Goal: Task Accomplishment & Management: Use online tool/utility

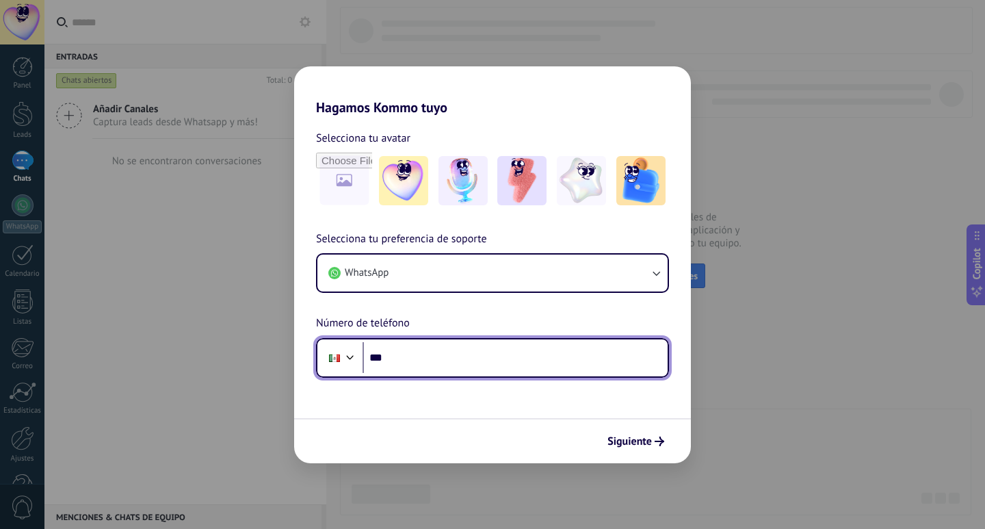
click at [489, 368] on input "***" at bounding box center [515, 357] width 305 height 31
type input "**********"
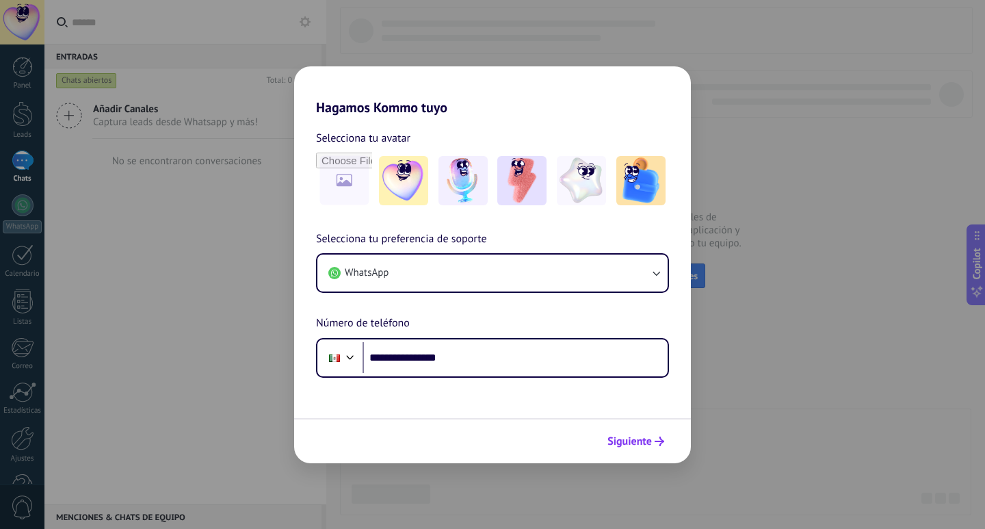
click at [642, 440] on span "Siguiente" at bounding box center [629, 441] width 44 height 10
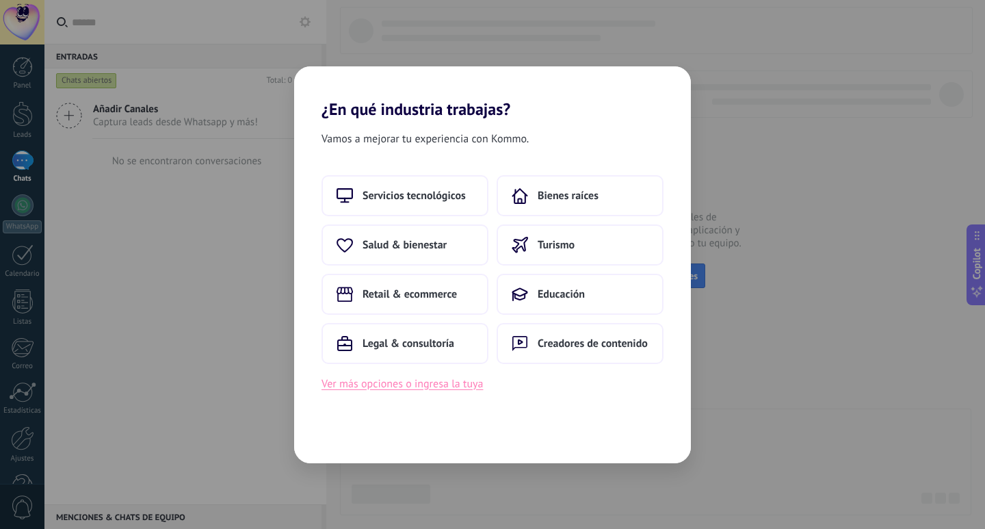
click at [402, 388] on button "Ver más opciones o ingresa la tuya" at bounding box center [401, 384] width 161 height 18
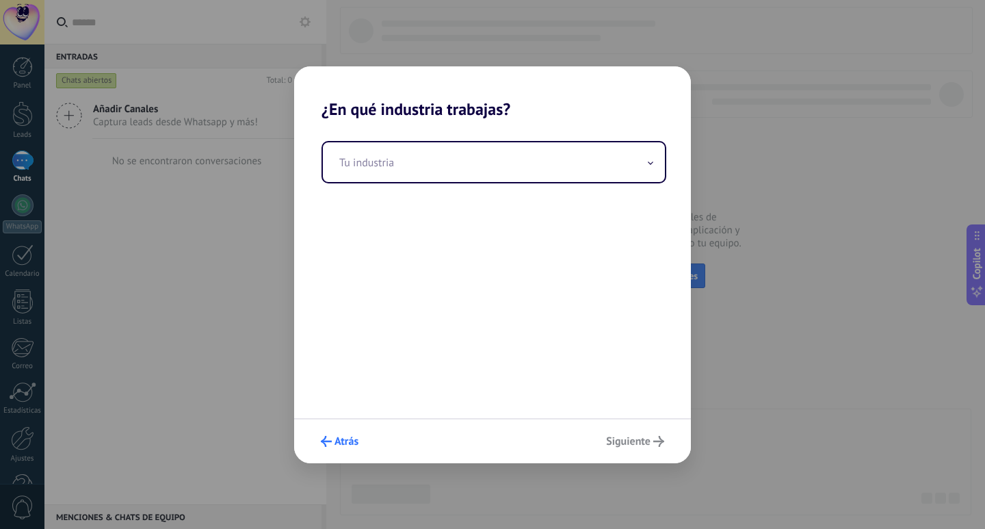
click at [353, 442] on span "Atrás" at bounding box center [346, 441] width 24 height 10
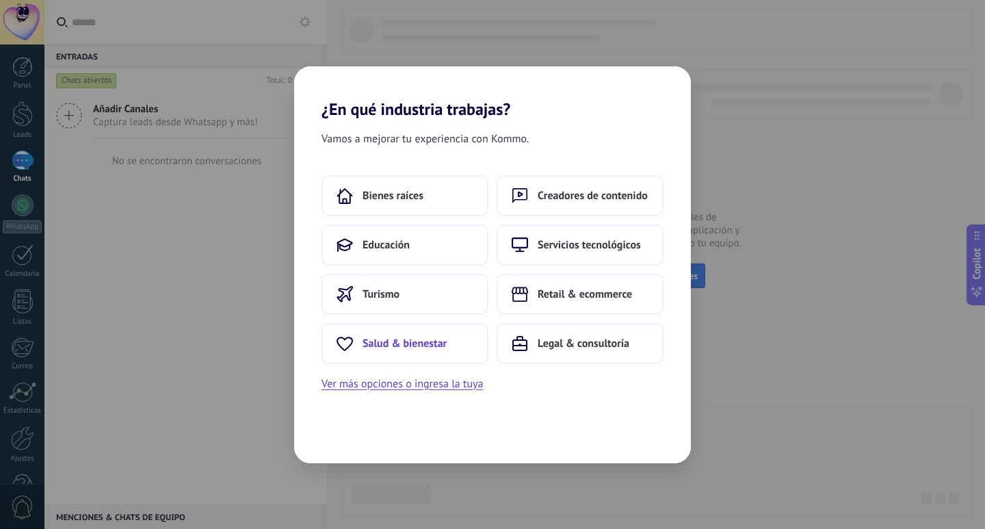
click at [417, 344] on span "Salud & bienestar" at bounding box center [405, 344] width 84 height 14
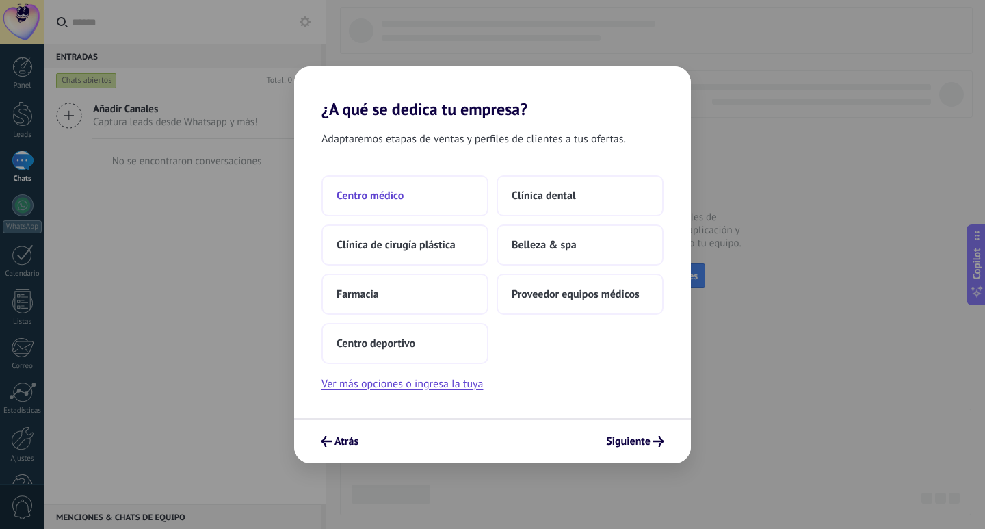
click at [370, 185] on button "Centro médico" at bounding box center [404, 195] width 167 height 41
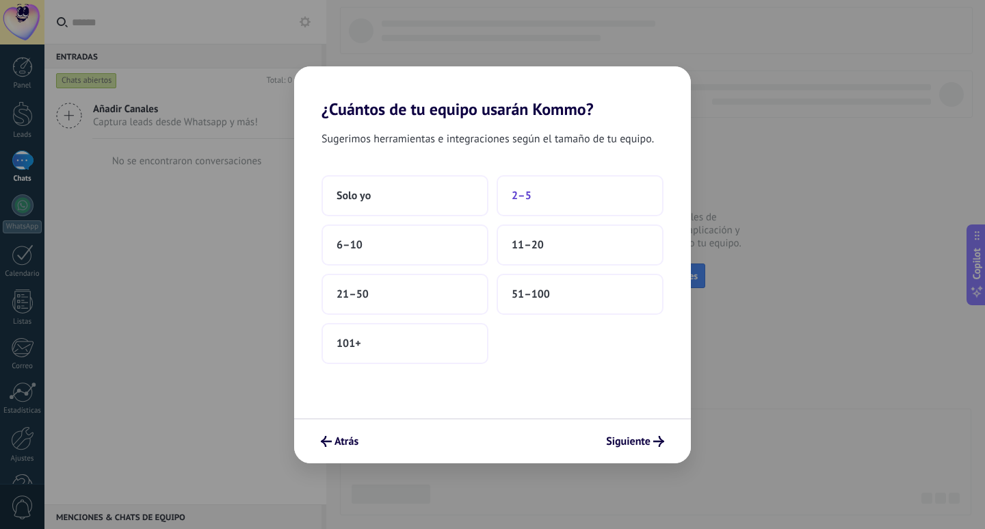
click at [557, 187] on button "2–5" at bounding box center [580, 195] width 167 height 41
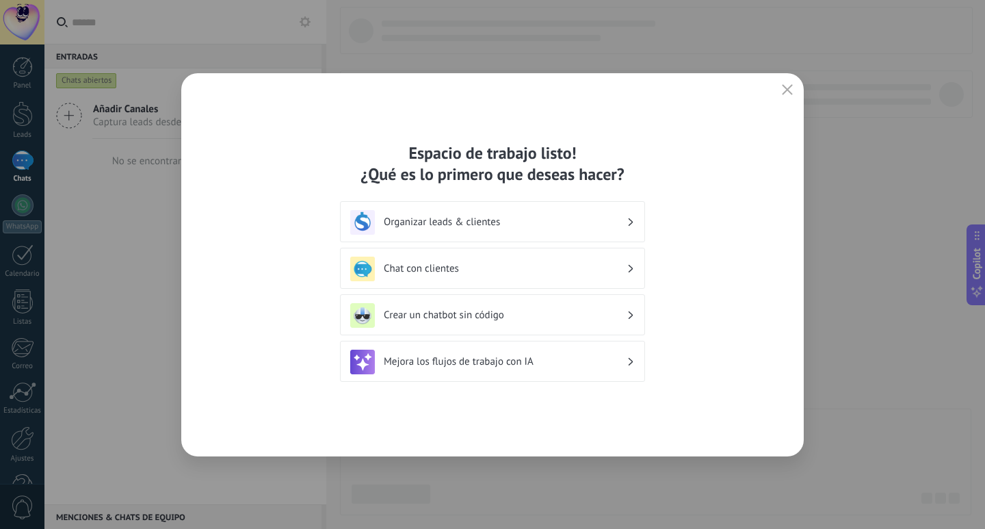
click at [618, 317] on h3 "Crear un chatbot sin código" at bounding box center [505, 314] width 243 height 13
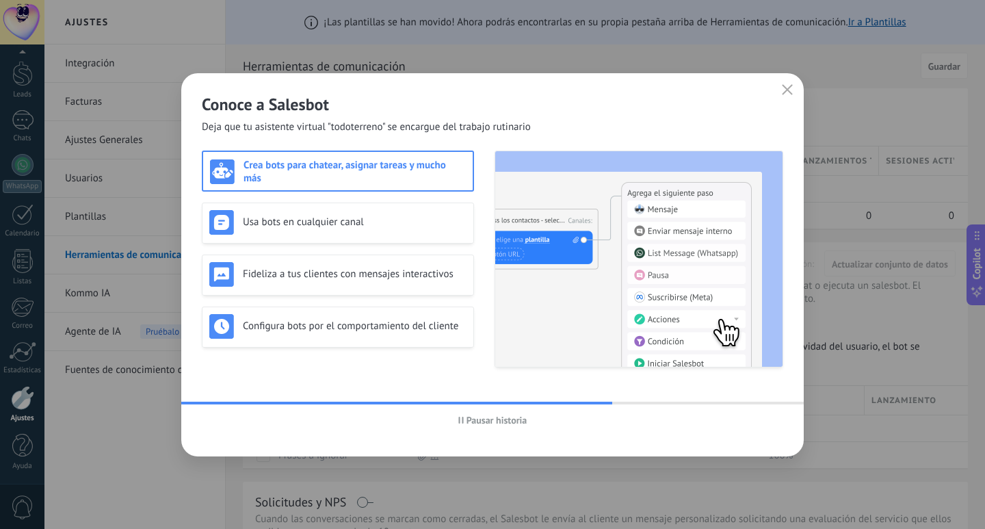
click at [462, 423] on span "Pausar historia" at bounding box center [492, 420] width 69 height 10
click at [313, 169] on h3 "Crea bots para chatear, asignar tareas y mucho más" at bounding box center [354, 172] width 222 height 26
click at [312, 166] on h3 "Crea bots para chatear, asignar tareas y mucho más" at bounding box center [354, 172] width 222 height 26
click at [507, 424] on span "Iniciar historia" at bounding box center [496, 420] width 59 height 10
click at [244, 166] on h3 "Crea bots para chatear, asignar tareas y mucho más" at bounding box center [354, 172] width 222 height 26
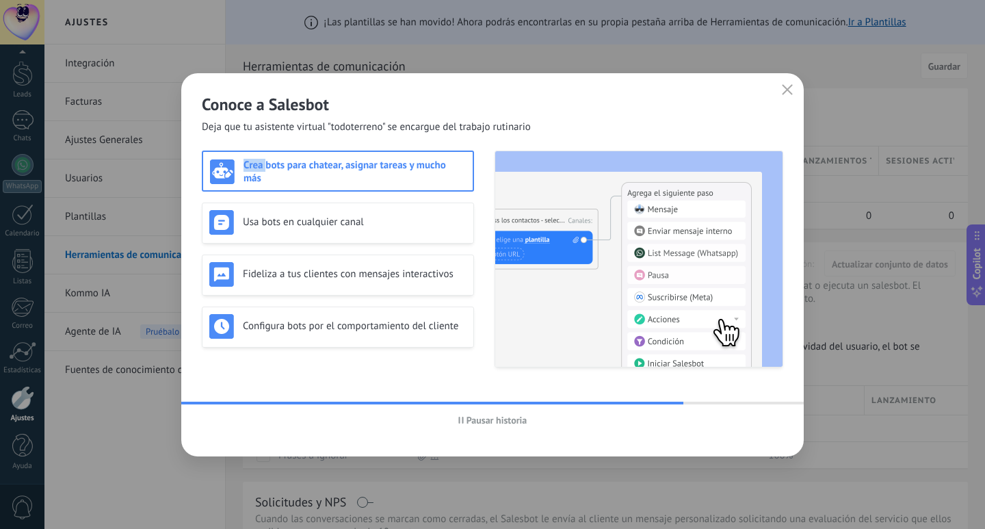
click at [244, 166] on h3 "Crea bots para chatear, asignar tareas y mucho más" at bounding box center [354, 172] width 222 height 26
click at [304, 167] on h3 "Crea bots para chatear, asignar tareas y mucho más" at bounding box center [354, 172] width 222 height 26
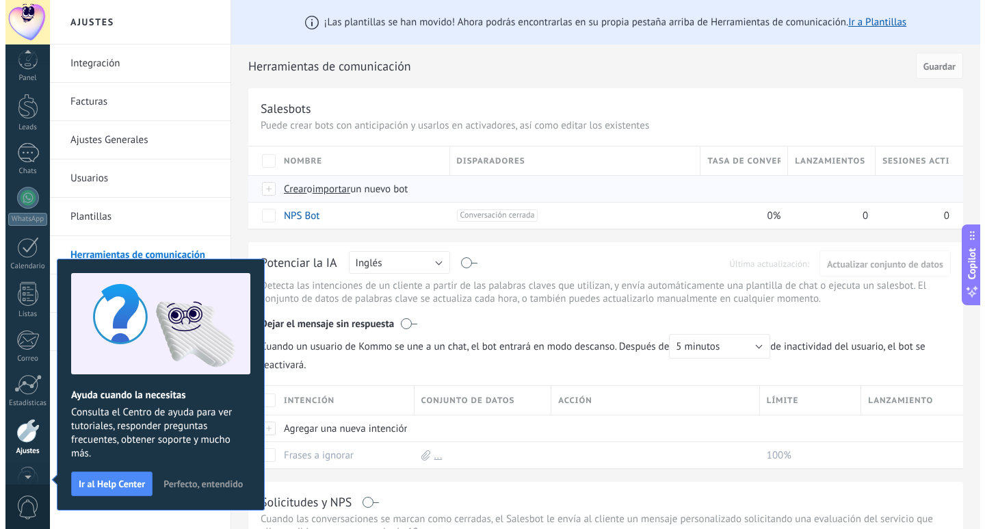
scroll to position [114, 0]
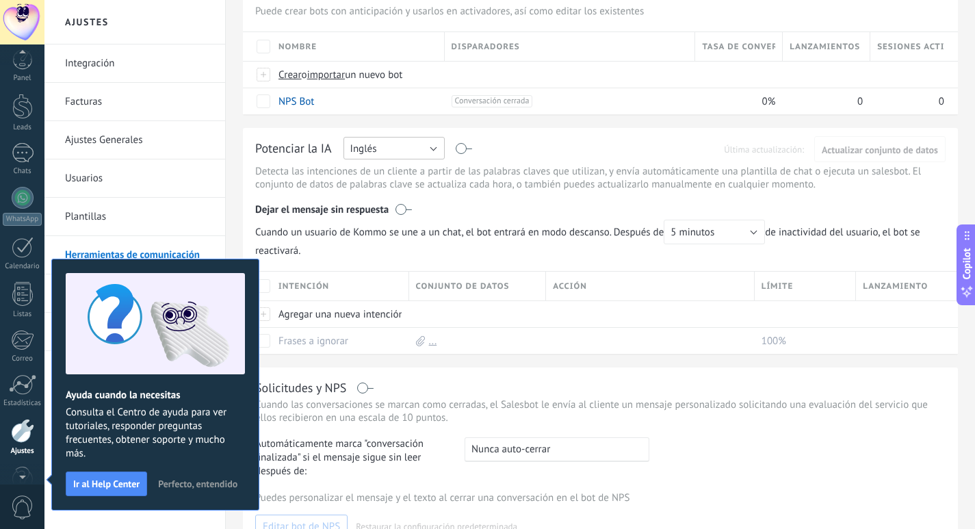
click at [433, 143] on button "Inglés" at bounding box center [393, 148] width 101 height 23
click at [395, 200] on span "Español" at bounding box center [387, 195] width 105 height 13
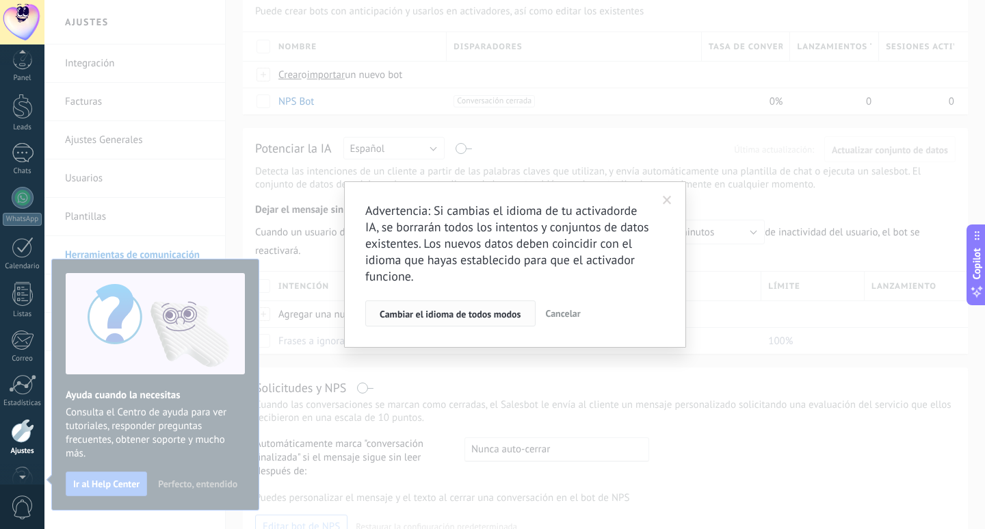
click at [445, 316] on span "Cambiar el idioma de todos modos" at bounding box center [451, 314] width 142 height 10
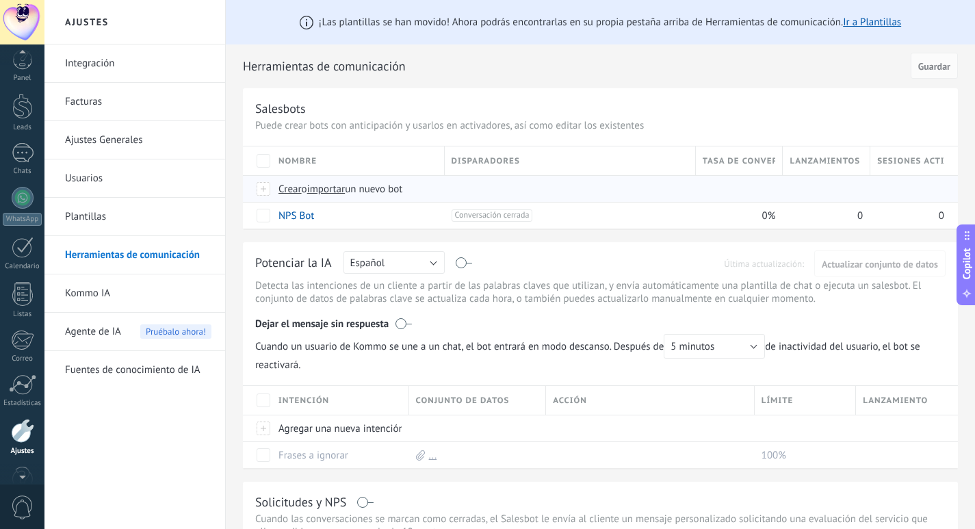
click at [263, 191] on div at bounding box center [263, 189] width 15 height 12
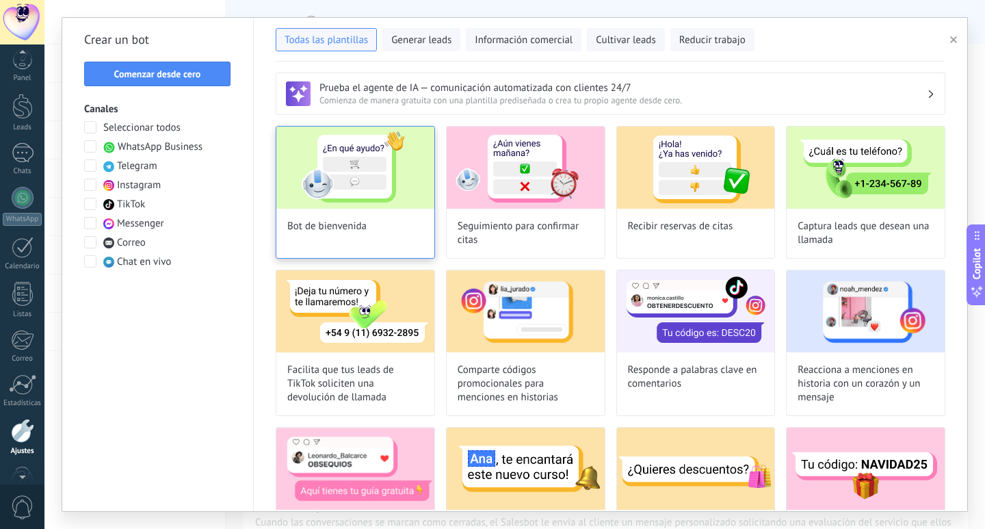
click at [329, 151] on img at bounding box center [355, 168] width 158 height 82
type input "**********"
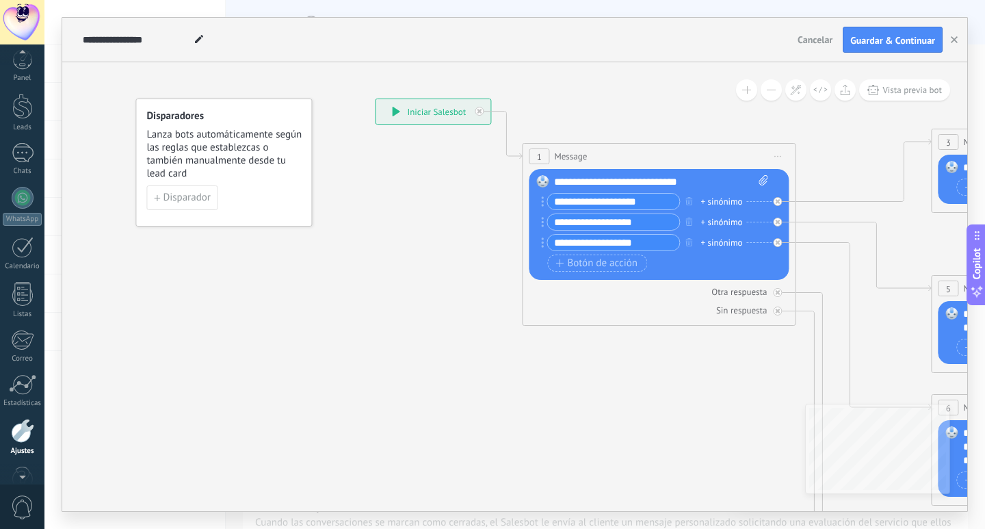
drag, startPoint x: 793, startPoint y: 338, endPoint x: 480, endPoint y: 343, distance: 313.3
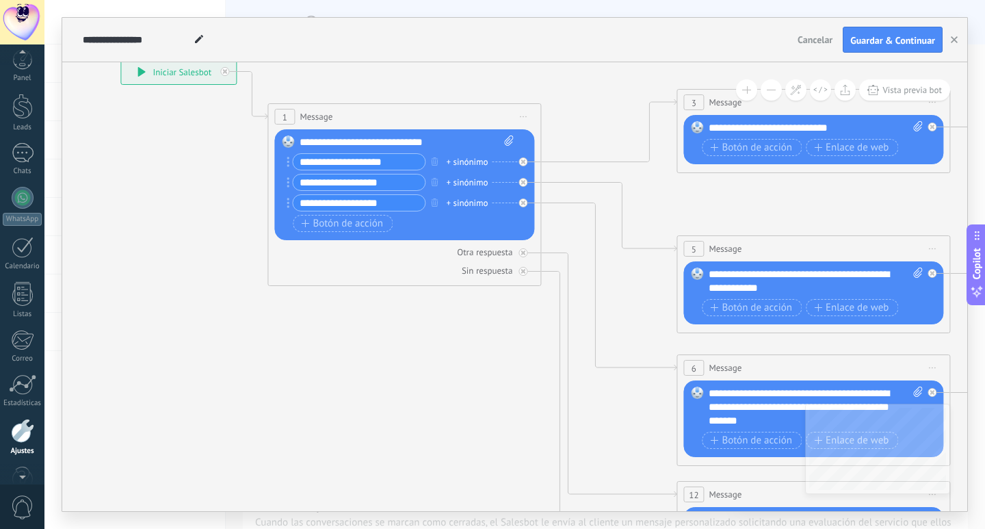
drag, startPoint x: 581, startPoint y: 365, endPoint x: 230, endPoint y: 309, distance: 355.9
click at [230, 309] on icon at bounding box center [844, 400] width 2132 height 1367
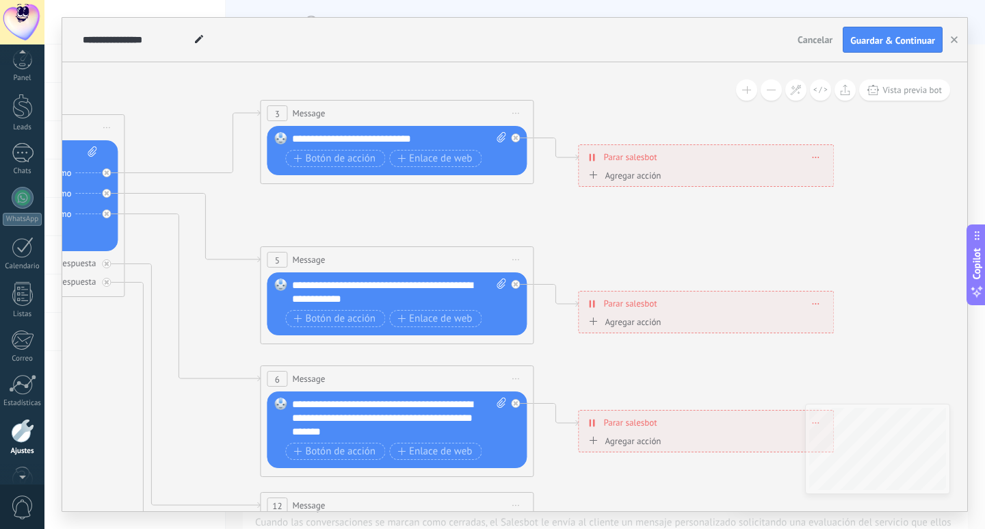
drag, startPoint x: 883, startPoint y: 187, endPoint x: 573, endPoint y: 211, distance: 310.8
click at [573, 211] on icon at bounding box center [428, 411] width 2132 height 1367
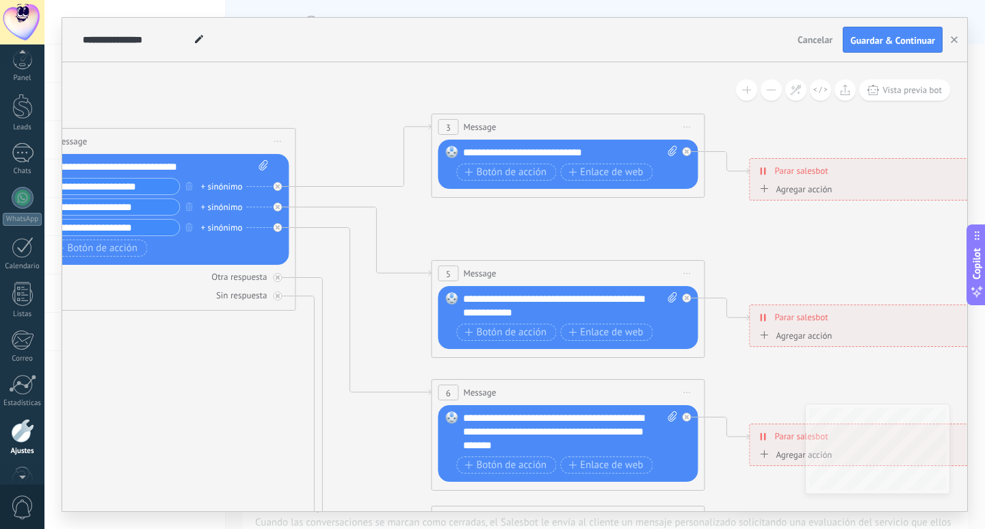
drag, startPoint x: 406, startPoint y: 218, endPoint x: 538, endPoint y: 230, distance: 132.6
click at [538, 230] on icon at bounding box center [599, 424] width 2132 height 1367
click at [743, 92] on button at bounding box center [746, 89] width 21 height 21
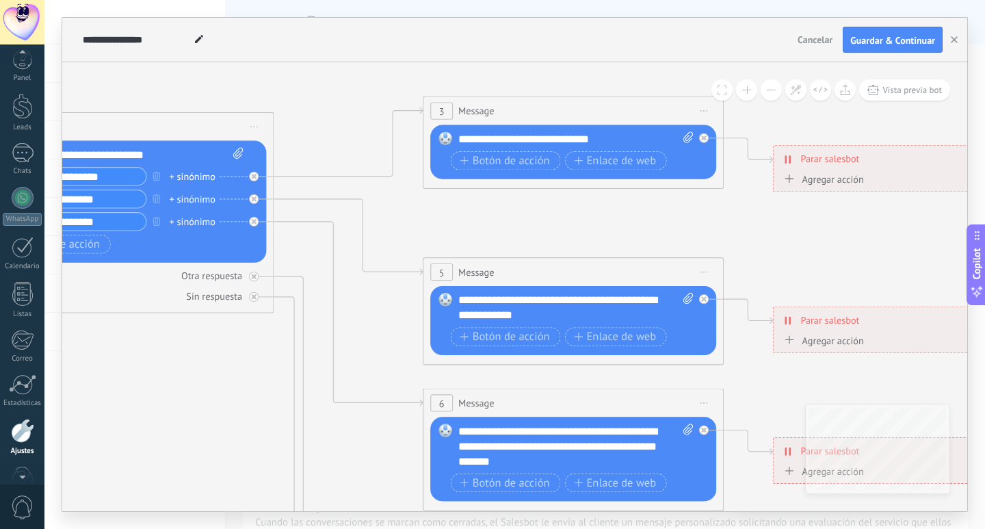
click at [772, 90] on button at bounding box center [771, 89] width 21 height 21
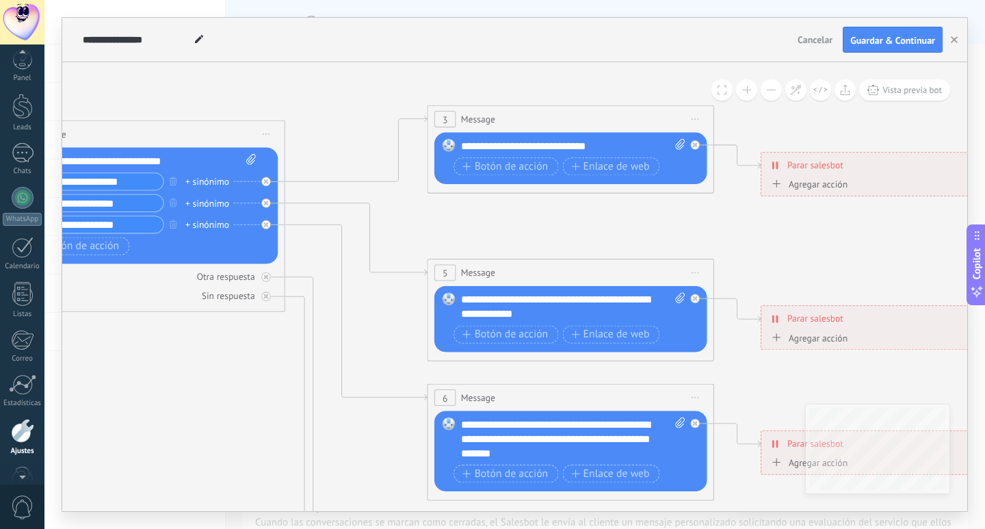
click at [772, 90] on button at bounding box center [771, 89] width 21 height 21
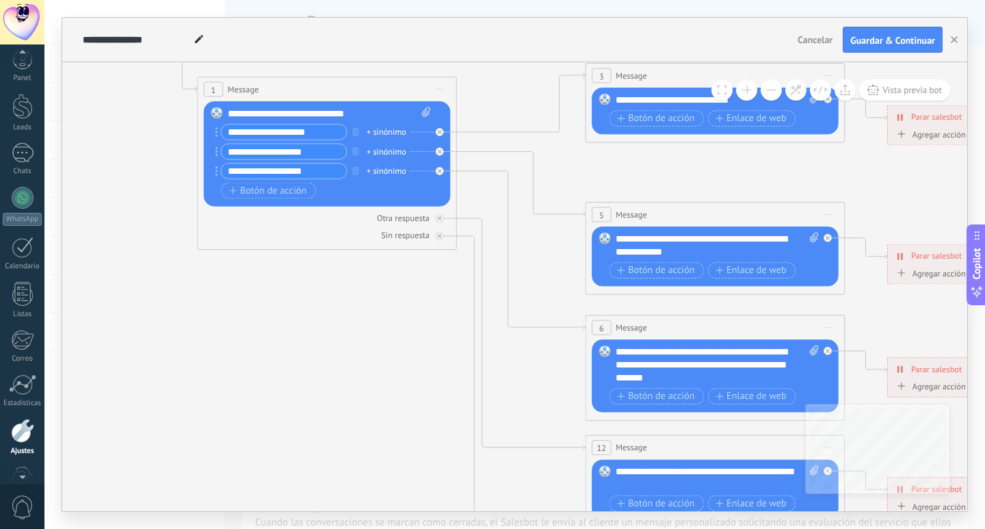
drag, startPoint x: 532, startPoint y: 208, endPoint x: 684, endPoint y: 146, distance: 163.8
click at [684, 146] on icon at bounding box center [744, 358] width 2022 height 1297
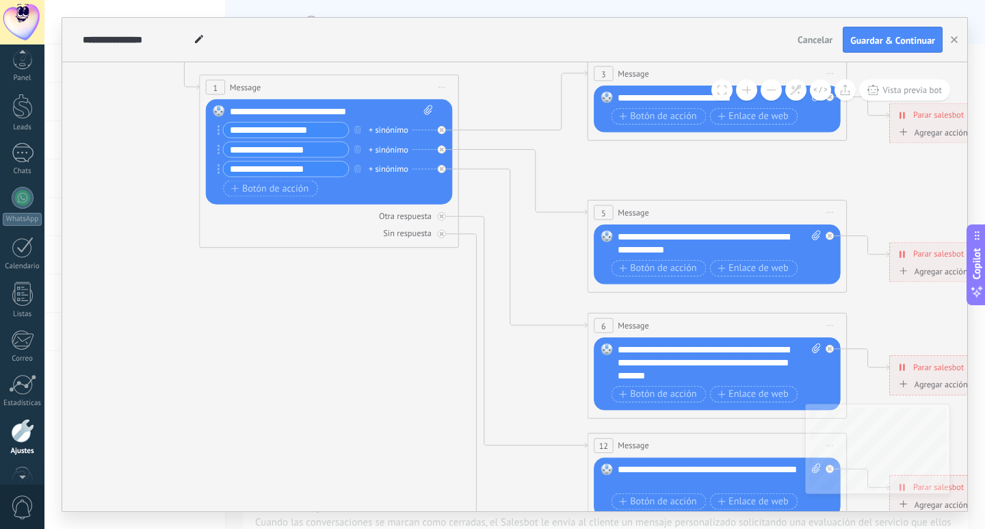
click at [254, 126] on input "**********" at bounding box center [285, 129] width 125 height 15
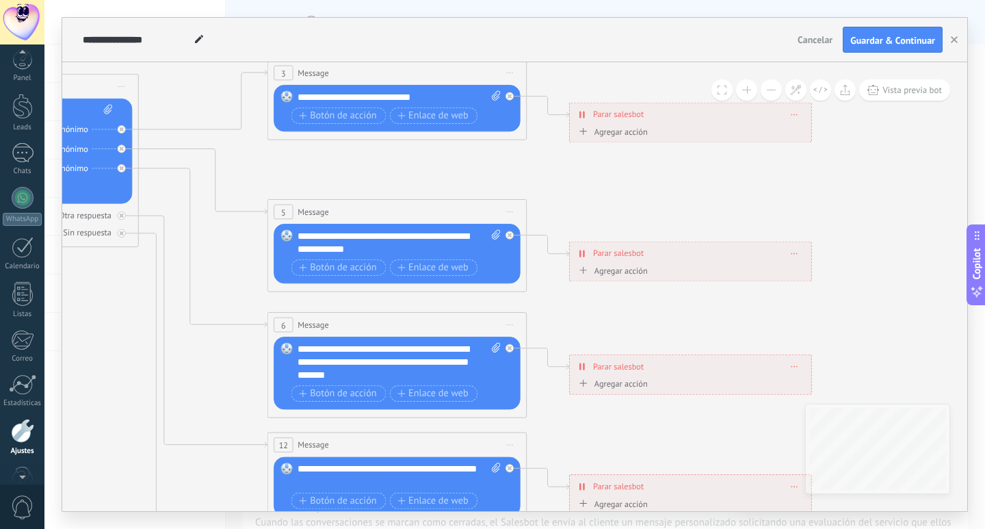
drag, startPoint x: 684, startPoint y: 168, endPoint x: 364, endPoint y: 168, distance: 320.1
click at [364, 168] on icon at bounding box center [426, 355] width 2022 height 1297
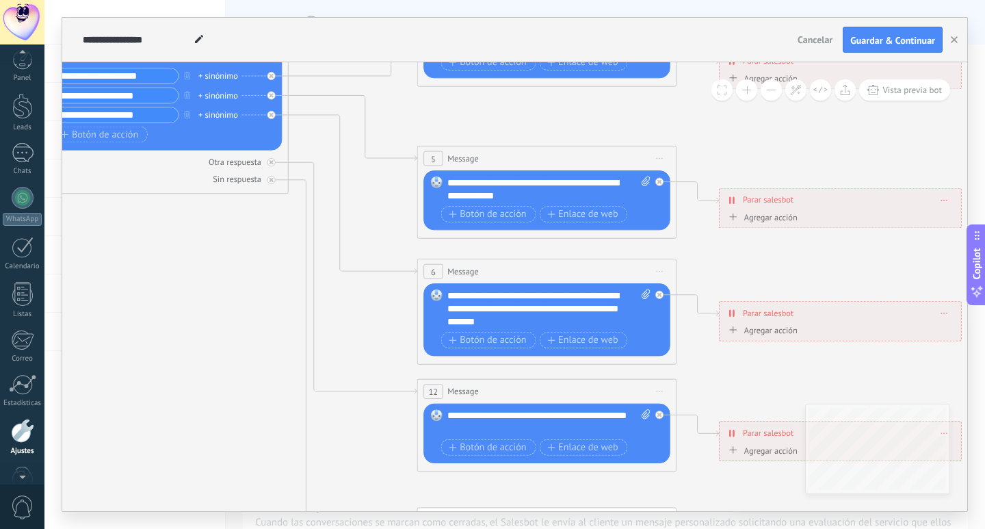
drag, startPoint x: 371, startPoint y: 174, endPoint x: 519, endPoint y: 120, distance: 157.9
click at [519, 120] on icon at bounding box center [576, 302] width 2022 height 1297
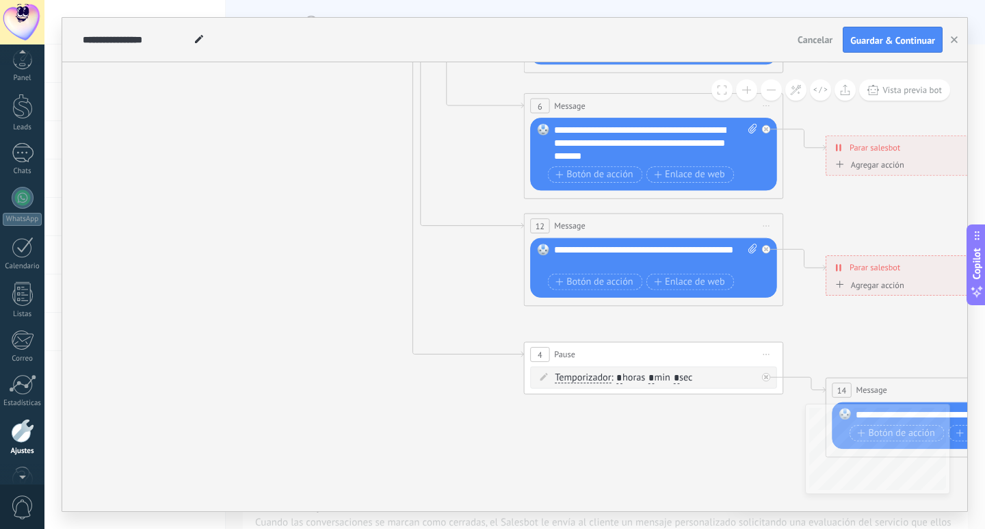
drag, startPoint x: 335, startPoint y: 333, endPoint x: 441, endPoint y: 168, distance: 196.6
click at [441, 168] on icon at bounding box center [683, 136] width 2022 height 1297
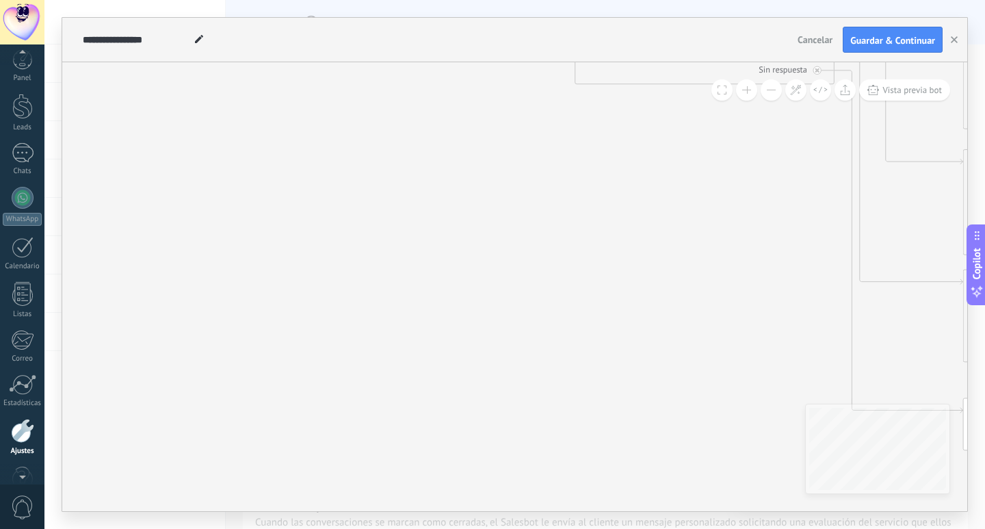
drag, startPoint x: 295, startPoint y: 242, endPoint x: 685, endPoint y: 297, distance: 393.0
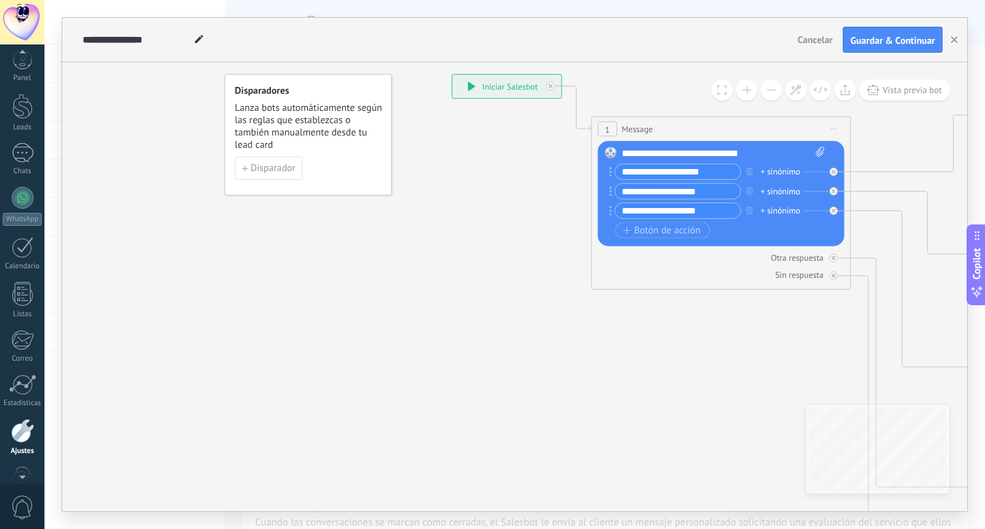
drag, startPoint x: 457, startPoint y: 345, endPoint x: 475, endPoint y: 479, distance: 135.3
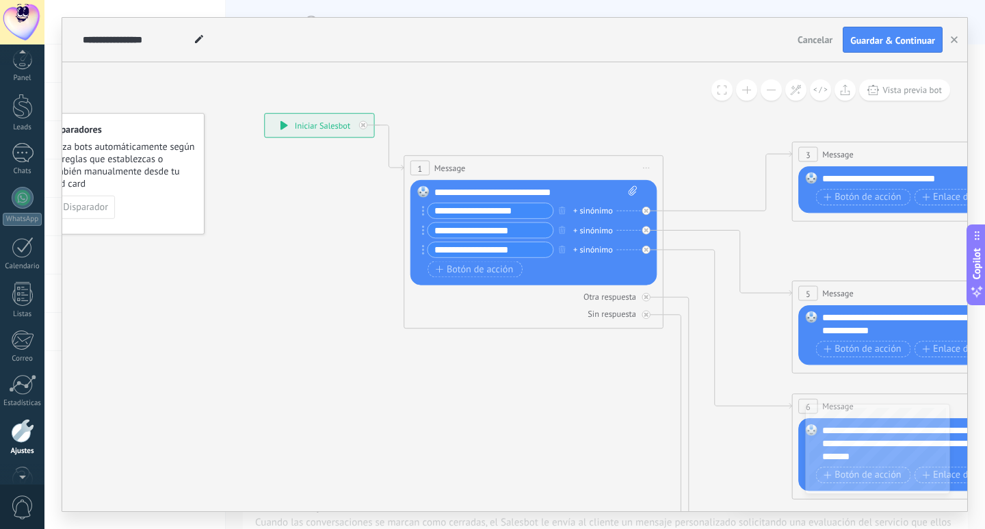
drag, startPoint x: 464, startPoint y: 285, endPoint x: 225, endPoint y: 287, distance: 238.7
click at [228, 290] on icon at bounding box center [951, 437] width 2022 height 1297
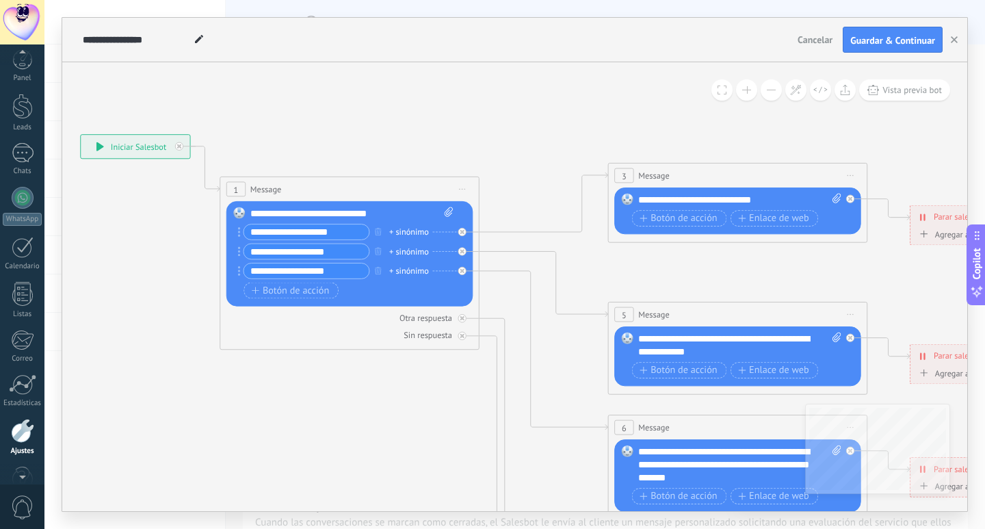
drag, startPoint x: 622, startPoint y: 129, endPoint x: 478, endPoint y: 133, distance: 143.7
click at [478, 133] on icon at bounding box center [767, 458] width 2022 height 1297
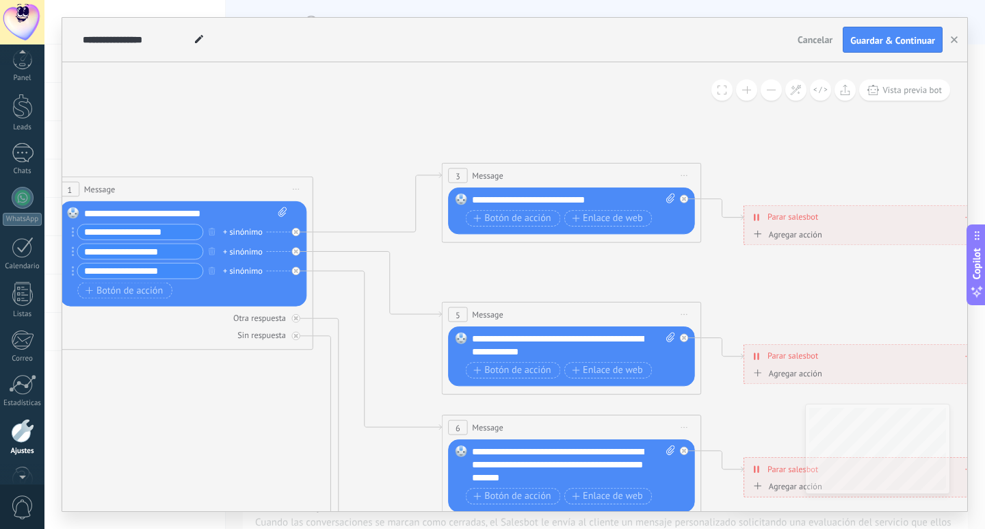
drag, startPoint x: 478, startPoint y: 133, endPoint x: 312, endPoint y: 133, distance: 166.2
click at [312, 133] on icon at bounding box center [601, 458] width 2022 height 1297
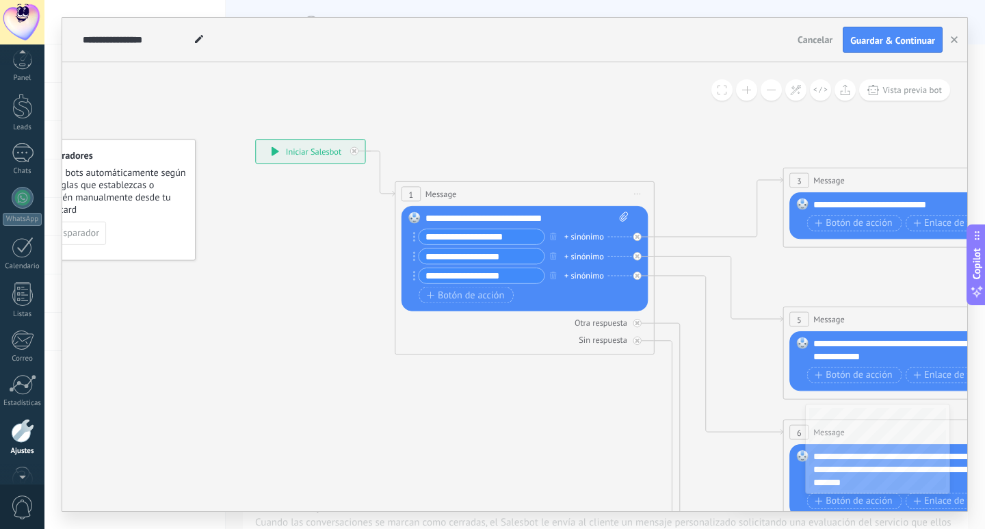
drag, startPoint x: 285, startPoint y: 126, endPoint x: 631, endPoint y: 127, distance: 346.8
click at [631, 127] on icon at bounding box center [942, 463] width 2022 height 1297
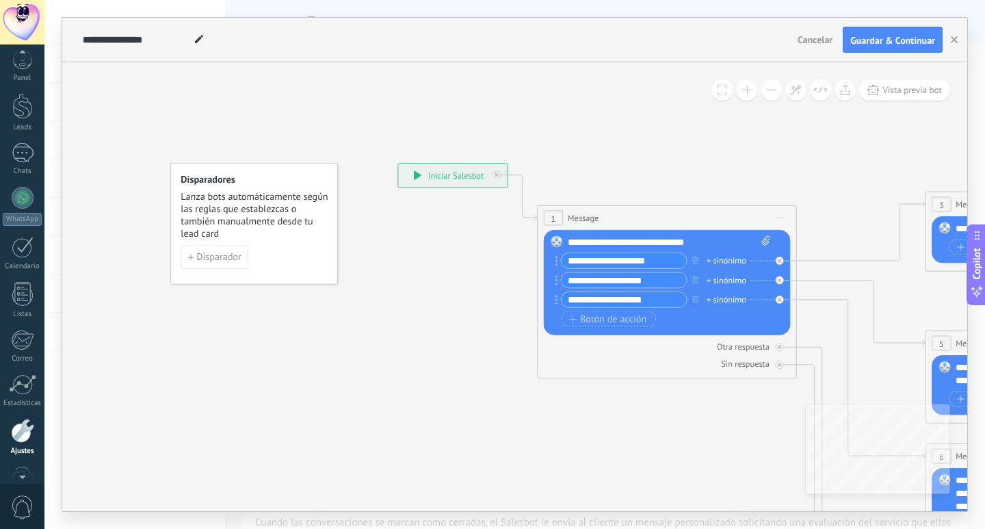
drag, startPoint x: 408, startPoint y: 114, endPoint x: 537, endPoint y: 142, distance: 132.3
click at [16, 126] on div at bounding box center [23, 120] width 22 height 20
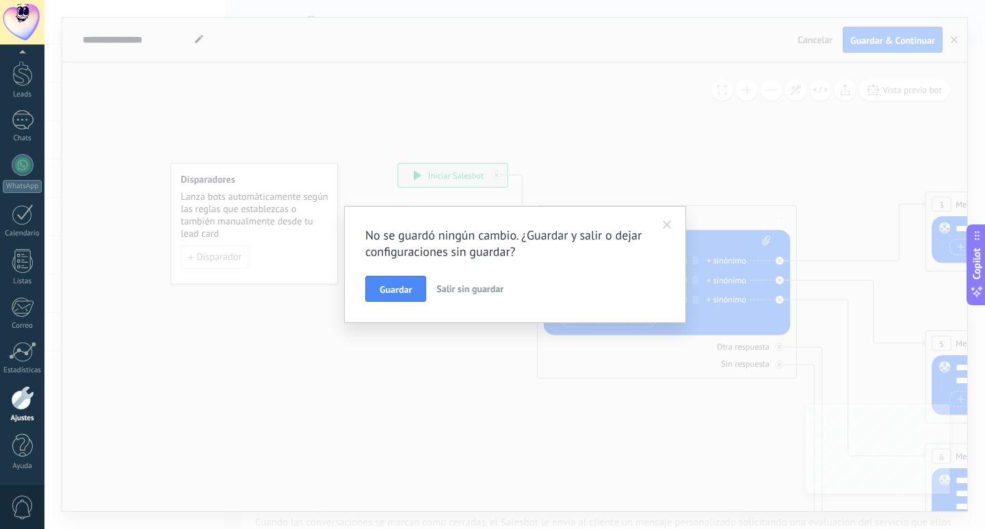
click at [482, 287] on span "Salir sin guardar" at bounding box center [469, 288] width 67 height 12
